Goal: Task Accomplishment & Management: Complete application form

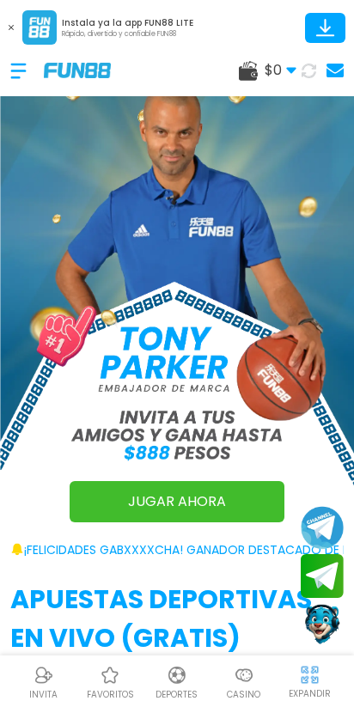
click at [9, 27] on icon at bounding box center [11, 27] width 5 height 5
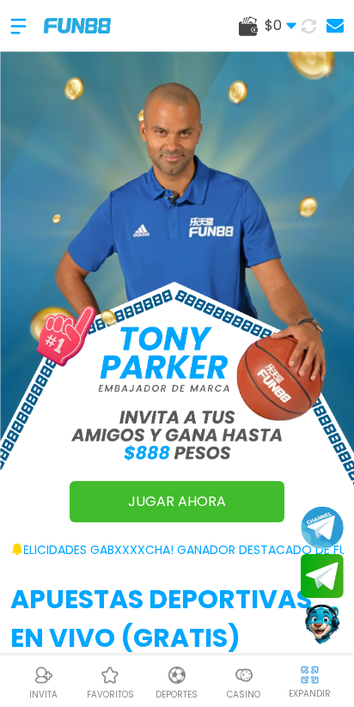
click at [12, 21] on div at bounding box center [27, 26] width 34 height 51
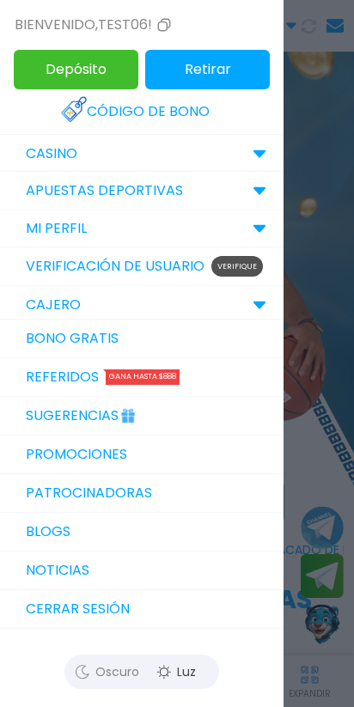
click at [150, 269] on link "Verificación de Usuario Verifique" at bounding box center [142, 266] width 284 height 39
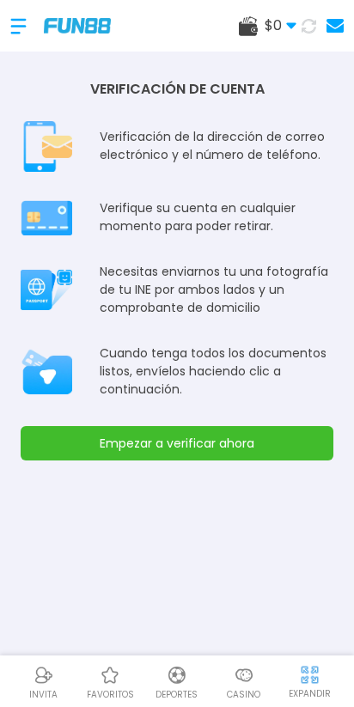
click at [206, 441] on button "Empezar a verificar ahora" at bounding box center [177, 443] width 313 height 34
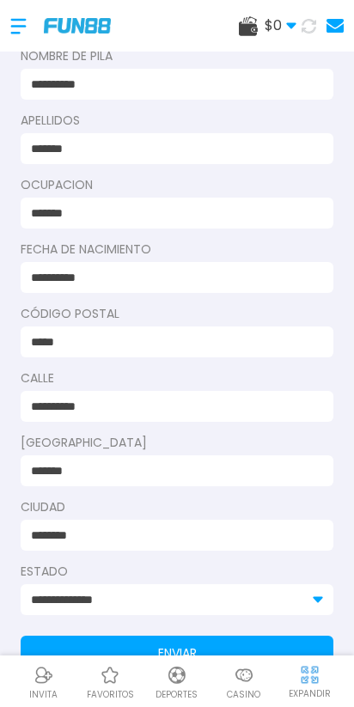
scroll to position [204, 0]
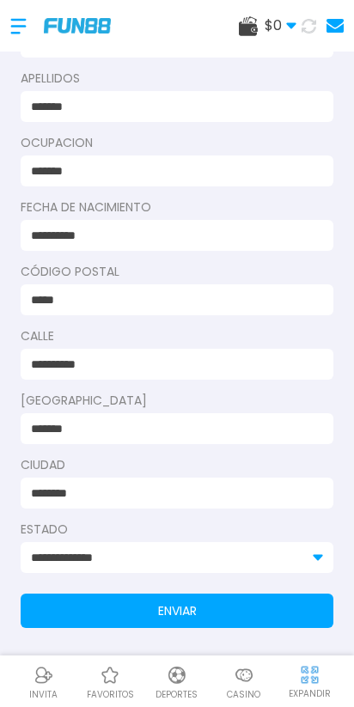
click at [211, 615] on button "ENVIAR" at bounding box center [177, 611] width 313 height 34
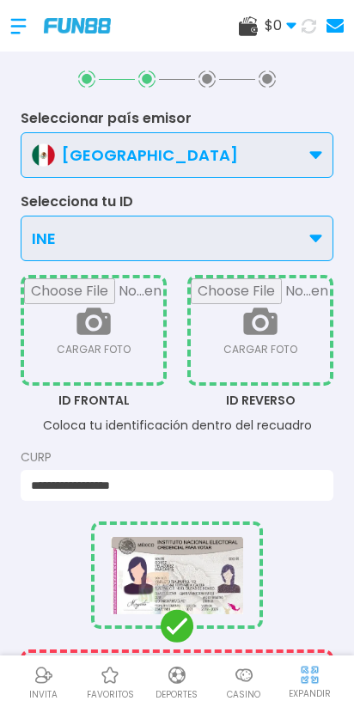
scroll to position [0, 0]
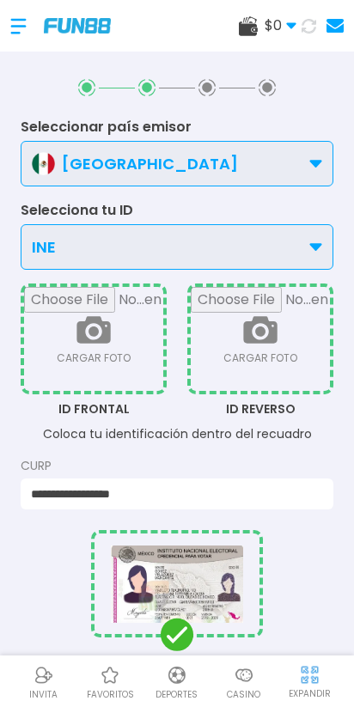
click at [74, 331] on input "file" at bounding box center [93, 339] width 139 height 104
type input "**********"
click at [258, 340] on input "file" at bounding box center [260, 339] width 139 height 104
type input "**********"
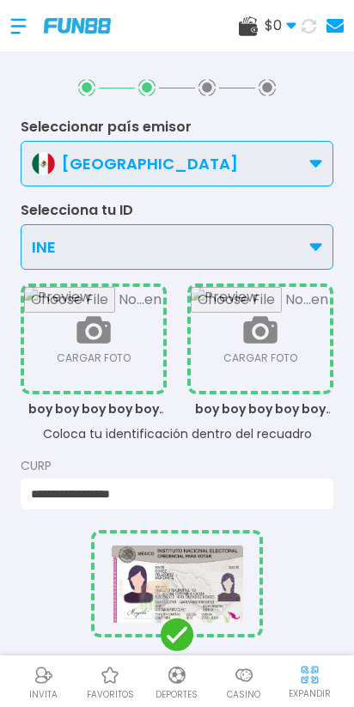
scroll to position [324, 0]
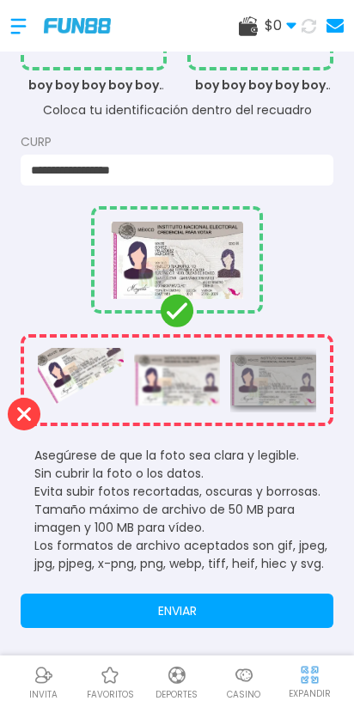
click at [235, 607] on button "ENVIAR" at bounding box center [177, 611] width 313 height 34
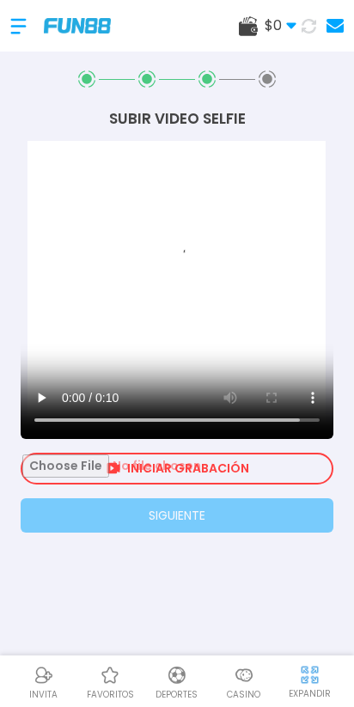
scroll to position [0, 0]
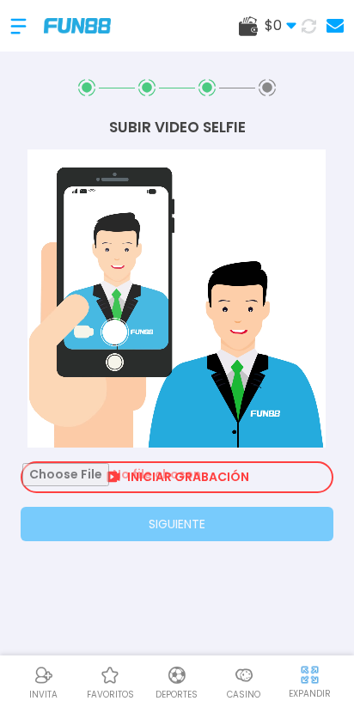
click at [204, 477] on input "file" at bounding box center [176, 477] width 309 height 28
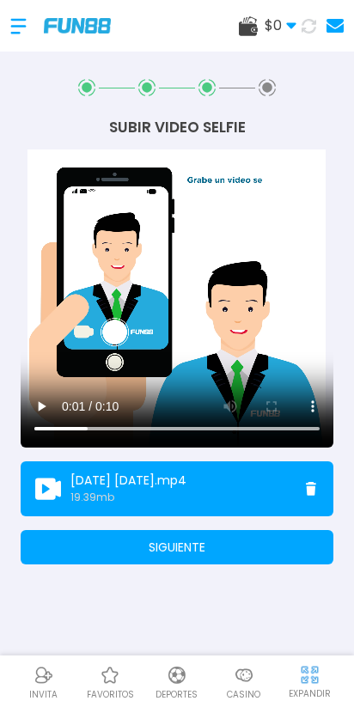
click at [238, 546] on button "SIGUIENTE" at bounding box center [177, 547] width 313 height 34
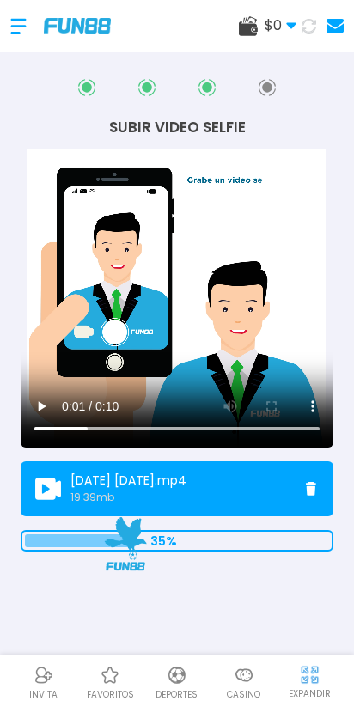
click at [311, 491] on button at bounding box center [311, 489] width 34 height 14
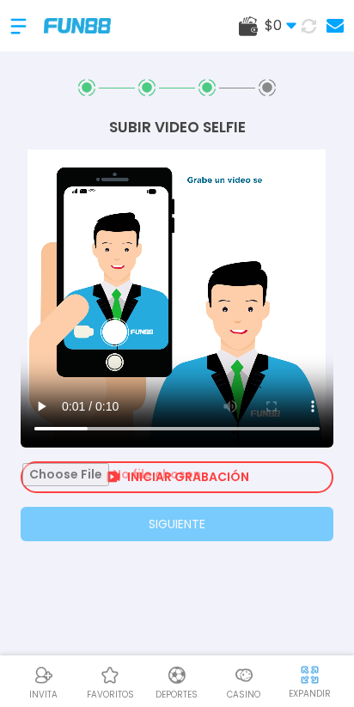
click at [251, 471] on input "file" at bounding box center [176, 477] width 309 height 28
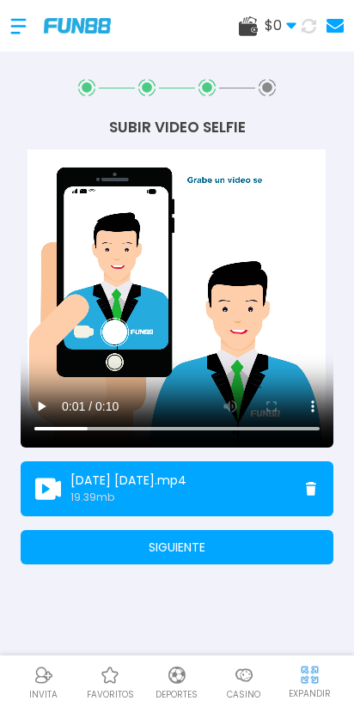
click at [196, 549] on button "SIGUIENTE" at bounding box center [177, 547] width 313 height 34
